Goal: Information Seeking & Learning: Check status

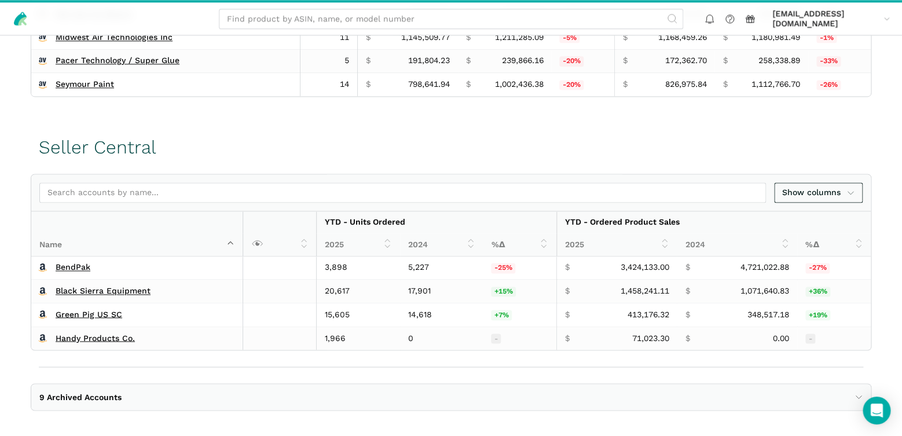
scroll to position [597, 0]
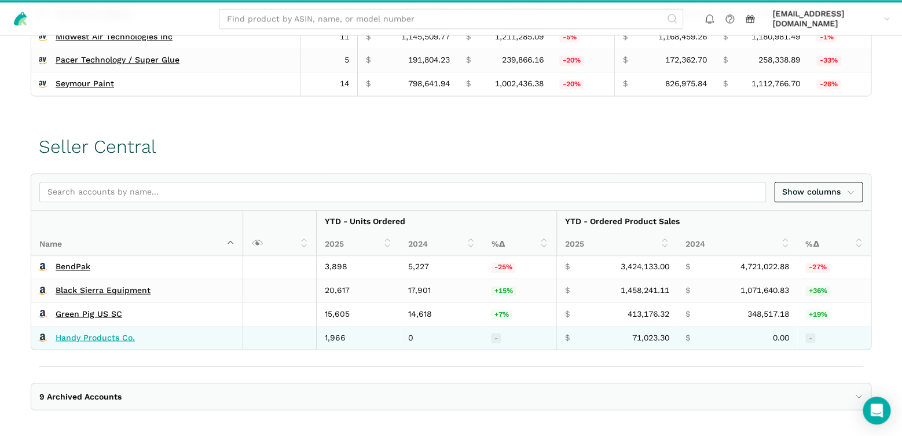
click at [90, 332] on link "Handy Products Co." at bounding box center [95, 337] width 79 height 10
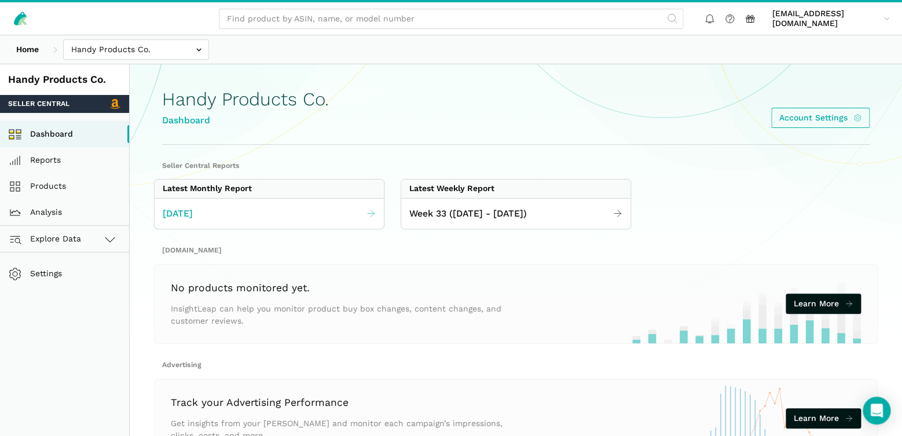
click at [369, 213] on icon at bounding box center [371, 213] width 10 height 10
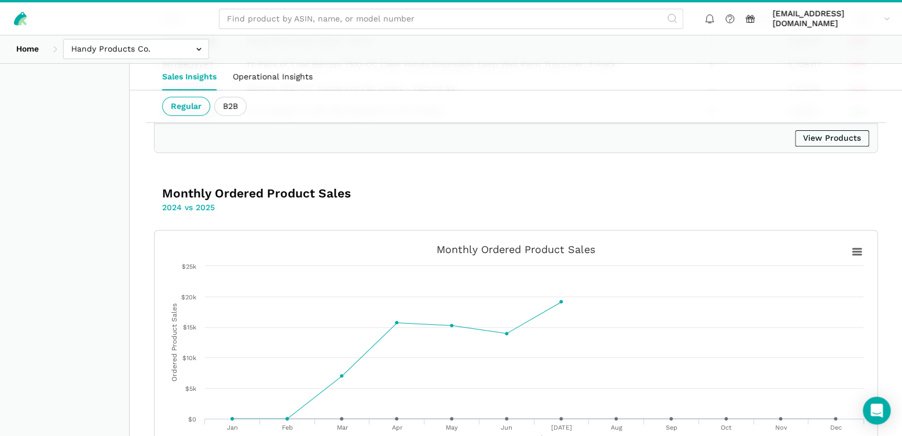
scroll to position [2021, 0]
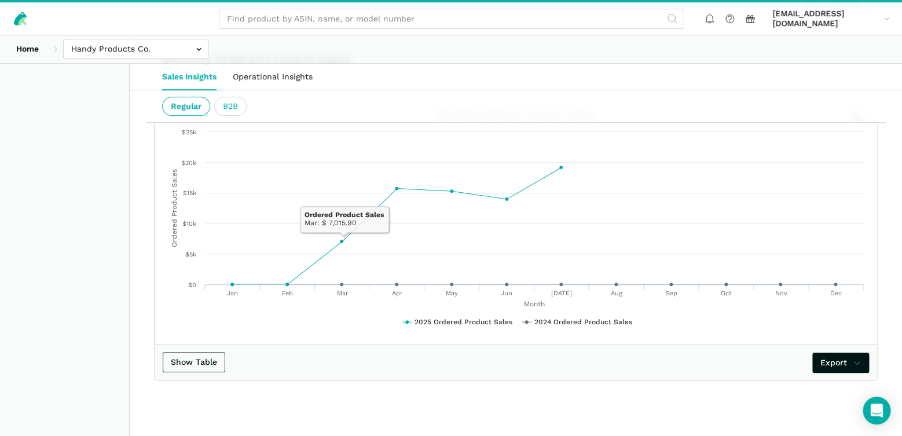
click at [231, 107] on ui-tab "B2B" at bounding box center [230, 107] width 32 height 20
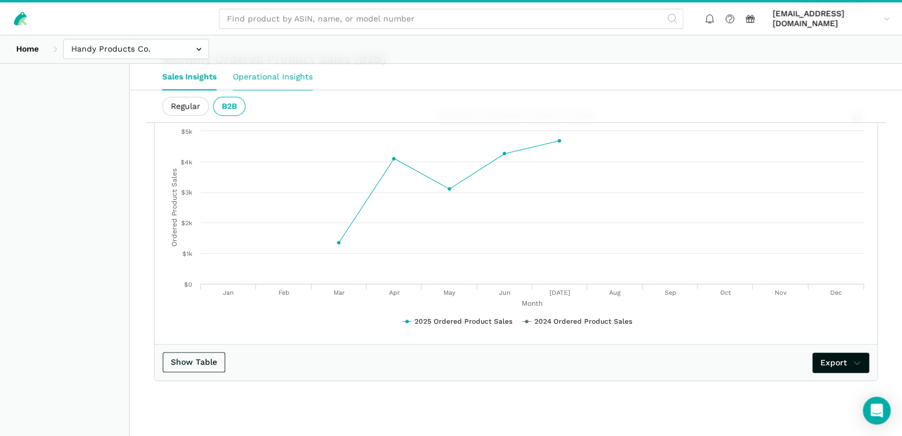
click at [263, 78] on link "Operational Insights" at bounding box center [273, 77] width 96 height 27
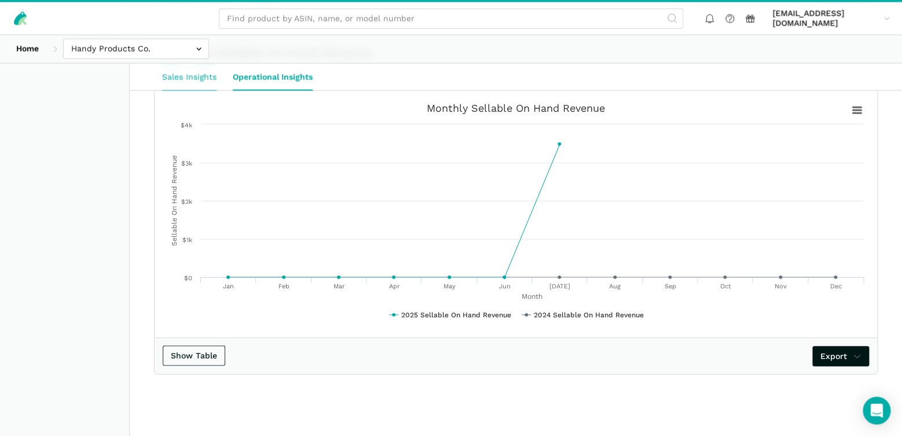
click at [190, 76] on link "Sales Insights" at bounding box center [189, 77] width 71 height 27
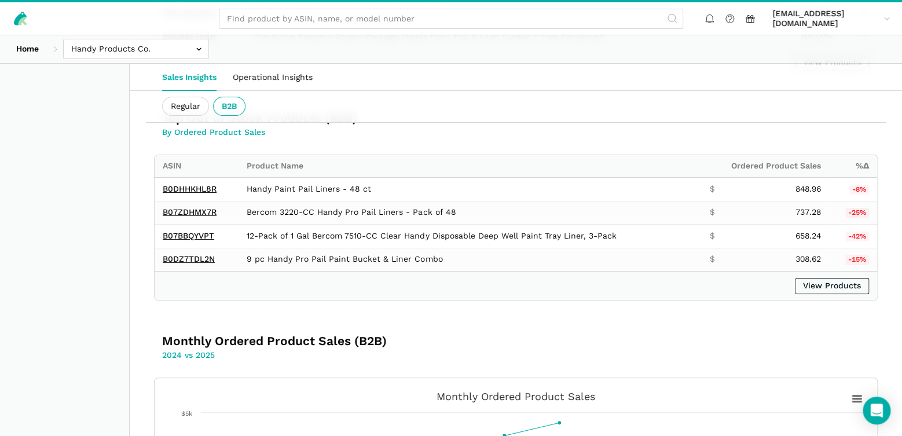
scroll to position [2021, 0]
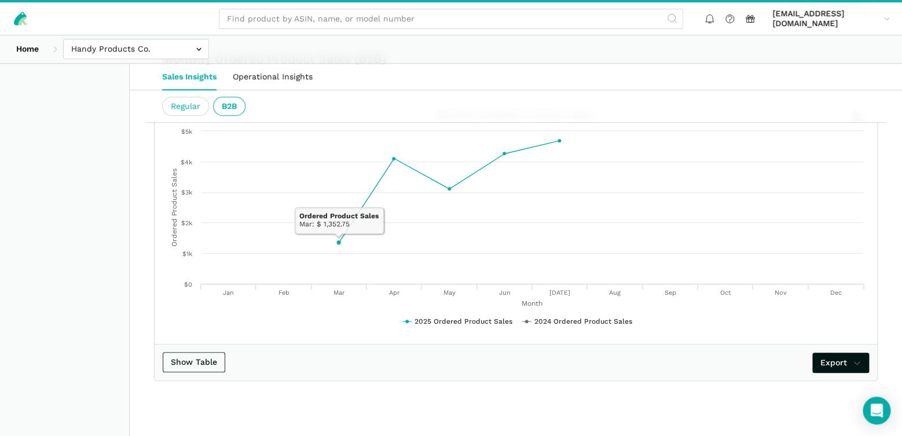
click at [181, 112] on ui-tab "Regular" at bounding box center [185, 107] width 47 height 20
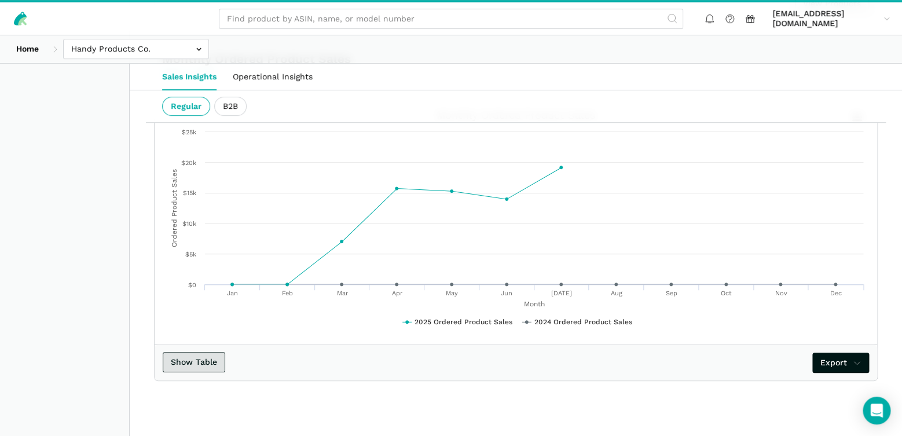
click at [189, 356] on button "Show Table" at bounding box center [194, 362] width 63 height 20
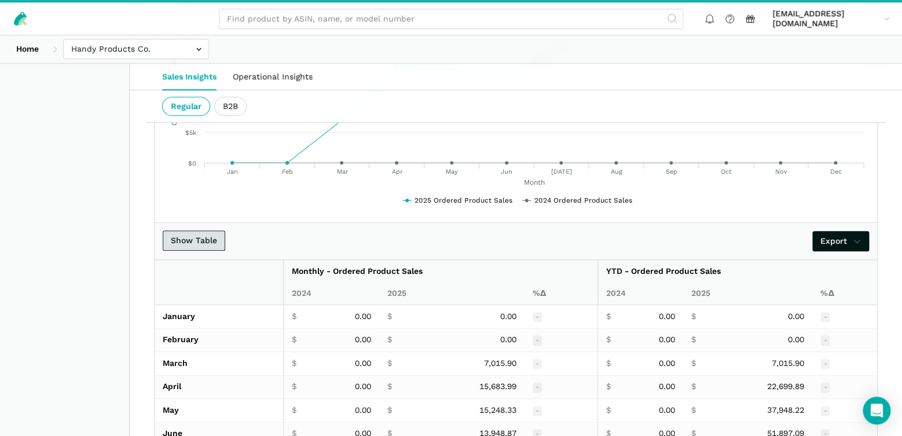
scroll to position [2345, 0]
